Goal: Information Seeking & Learning: Find specific page/section

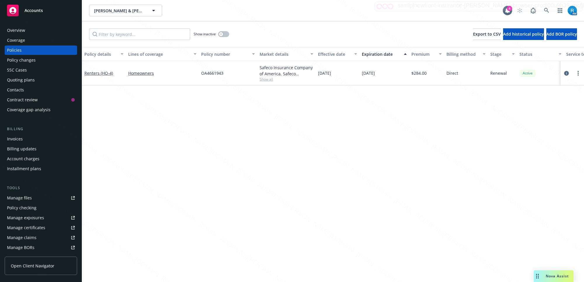
click at [544, 8] on icon at bounding box center [546, 10] width 5 height 5
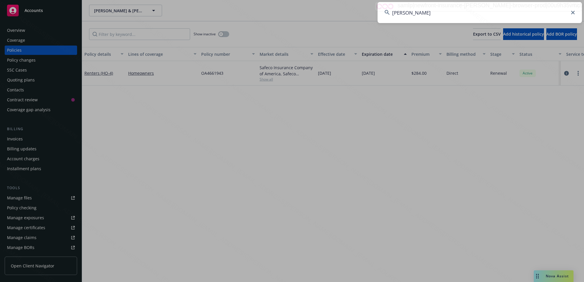
type input "[PERSON_NAME]"
